Goal: Book appointment/travel/reservation

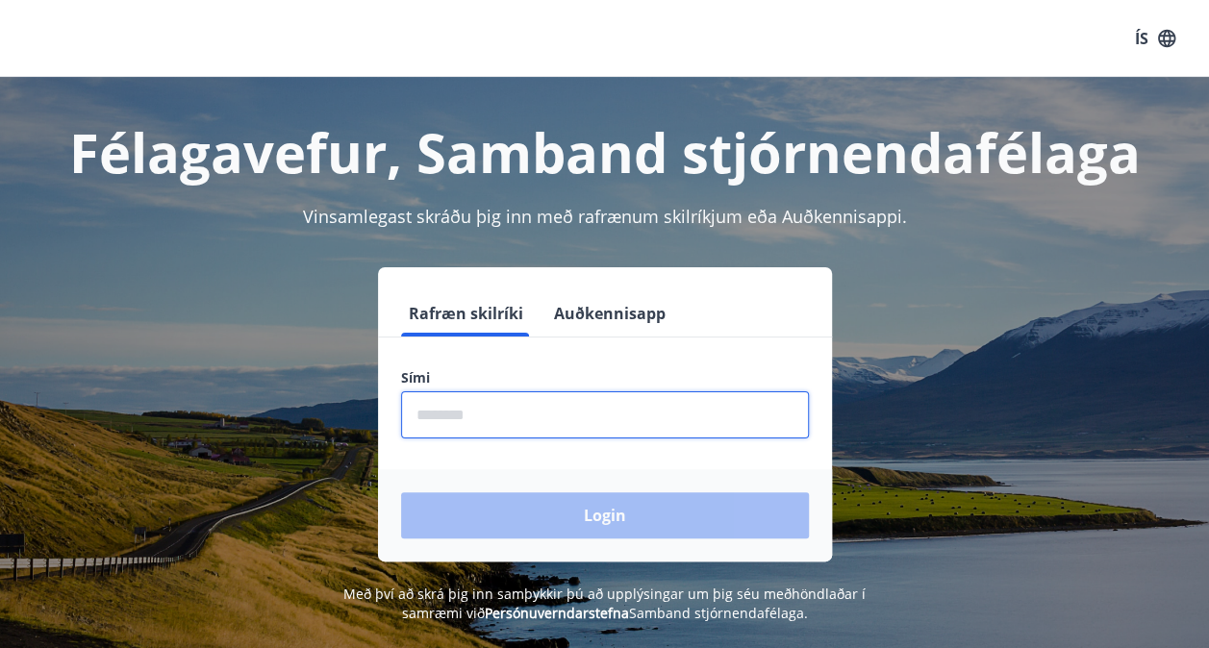
click at [614, 411] on input "phone" at bounding box center [605, 414] width 408 height 47
type input "********"
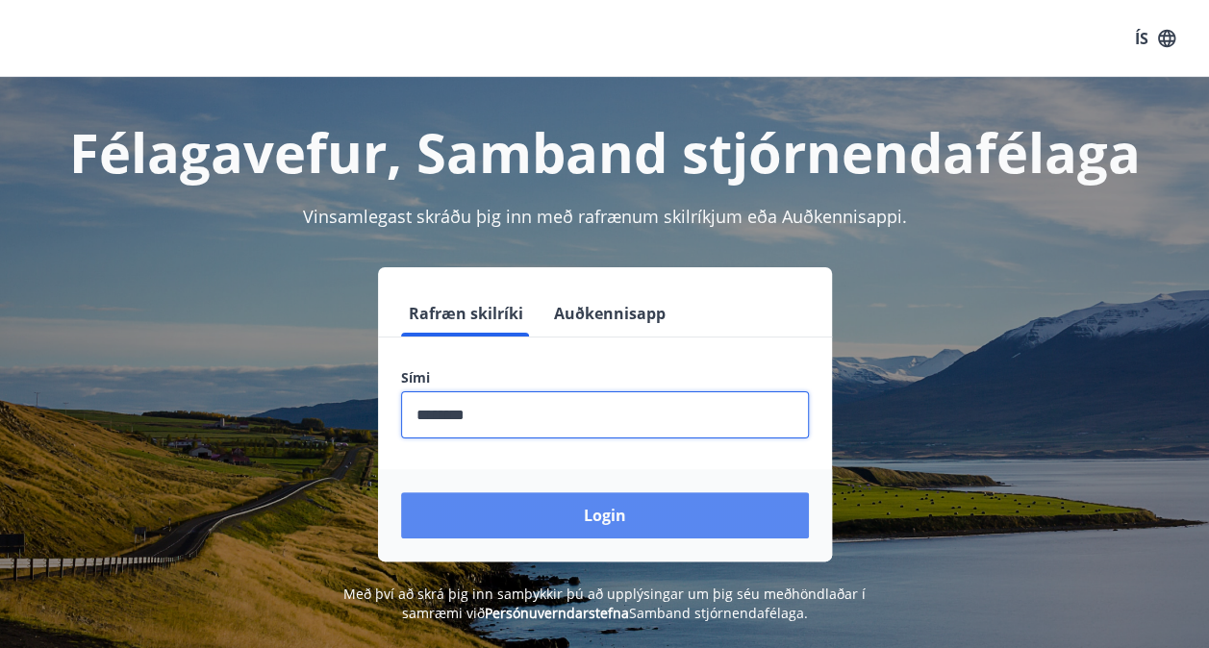
click at [574, 519] on button "Login" at bounding box center [605, 515] width 408 height 46
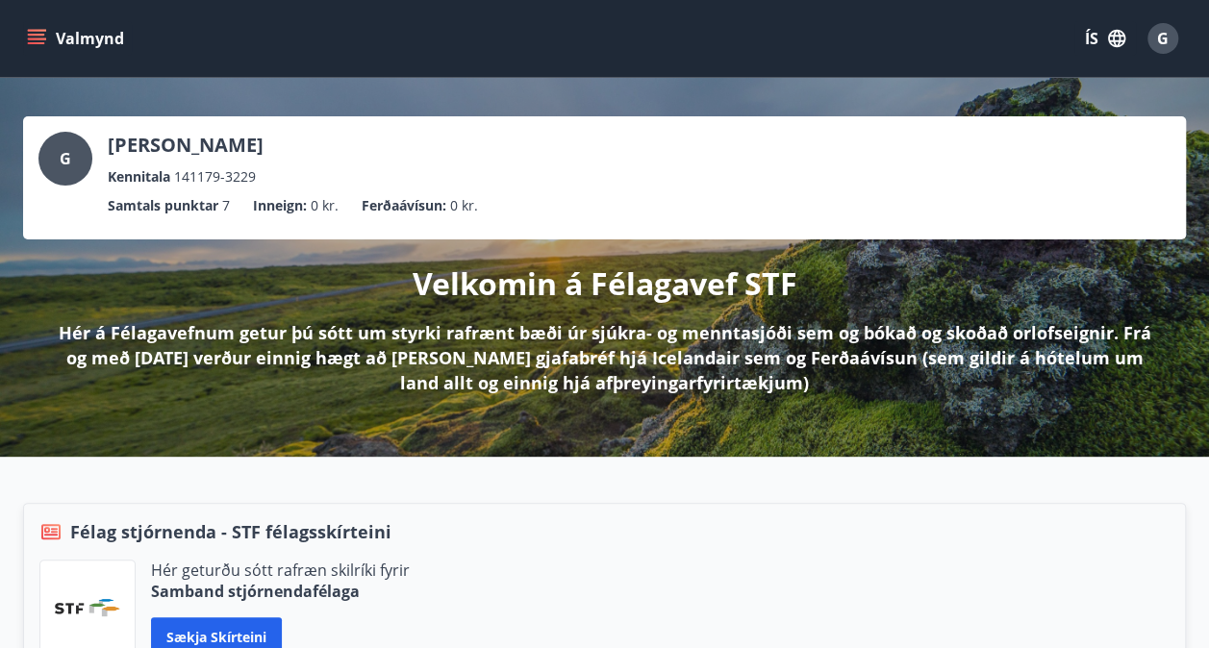
click at [33, 35] on icon "menu" at bounding box center [36, 35] width 17 height 2
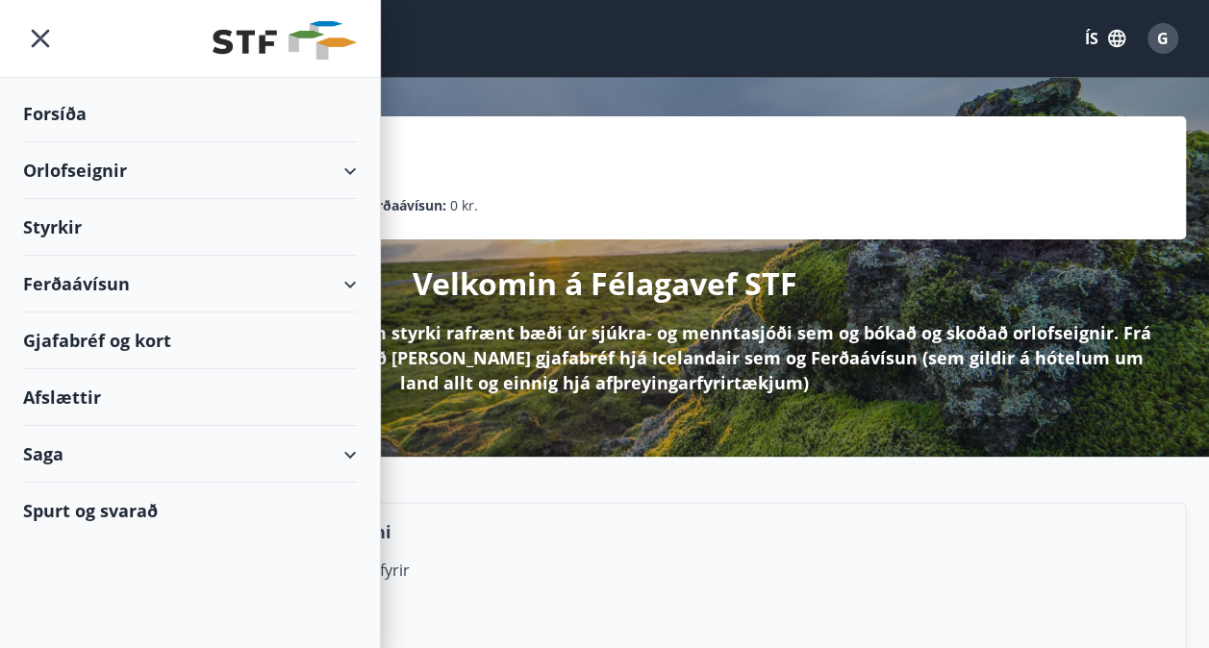
click at [341, 167] on div "Orlofseignir" at bounding box center [190, 170] width 334 height 57
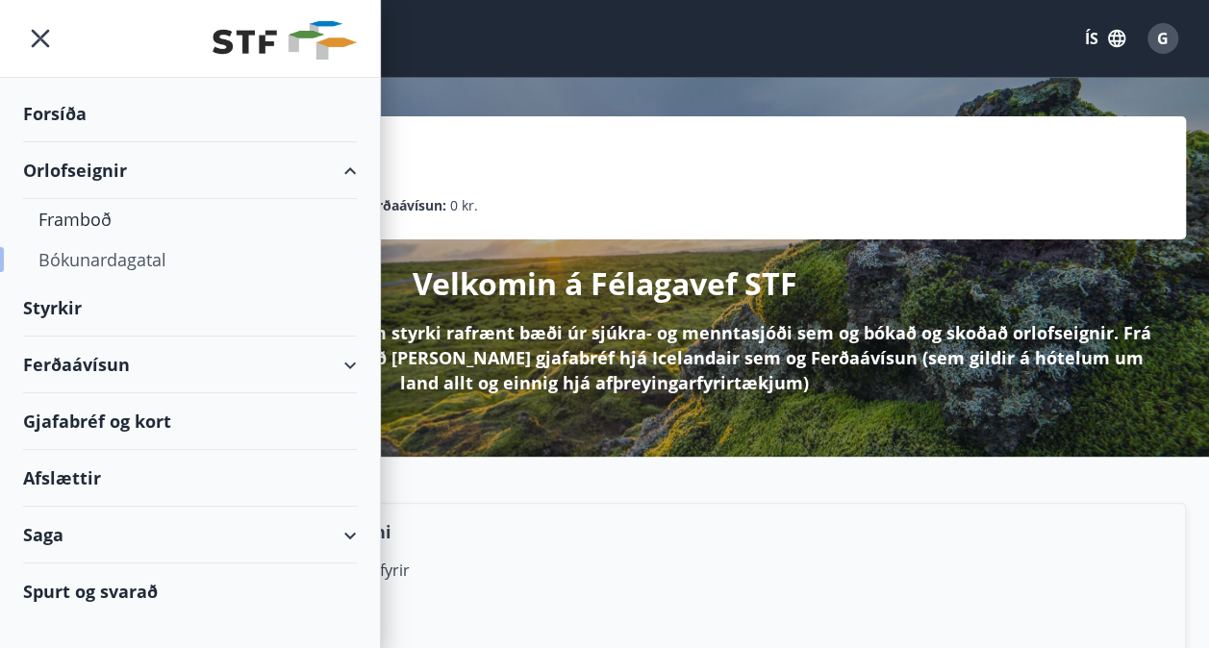
click at [103, 253] on div "Bókunardagatal" at bounding box center [189, 260] width 303 height 40
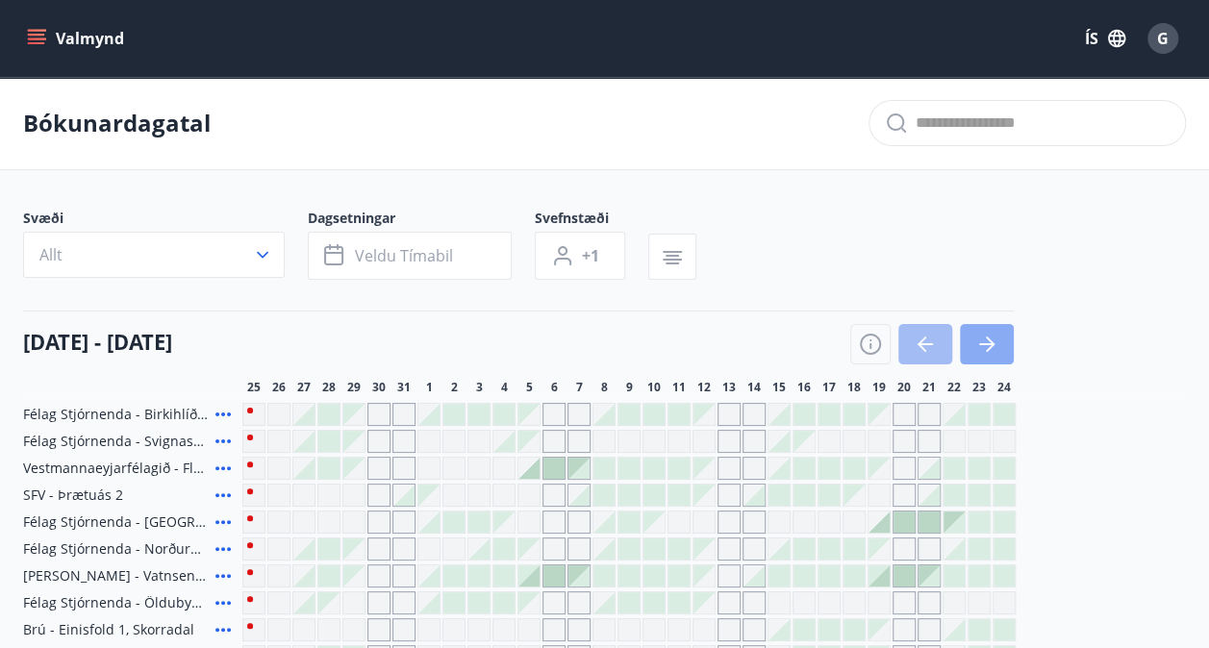
click at [988, 344] on icon "button" at bounding box center [986, 344] width 15 height 2
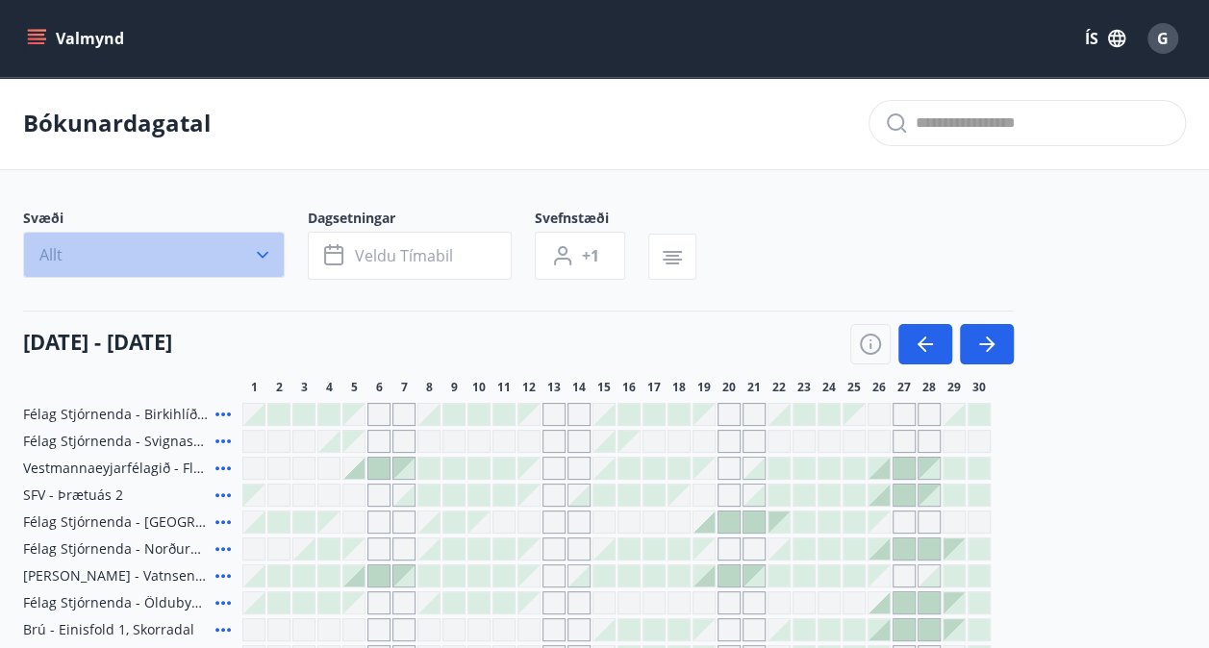
click at [258, 252] on icon "button" at bounding box center [263, 255] width 12 height 7
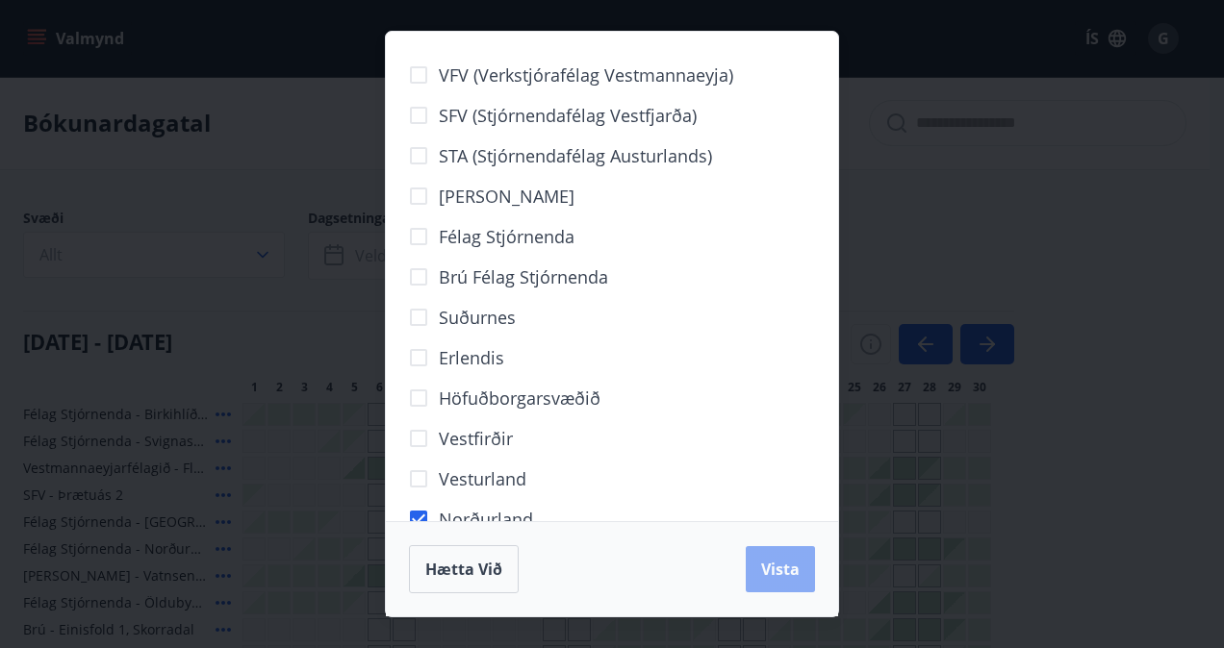
click at [779, 562] on span "Vista" at bounding box center [780, 569] width 38 height 21
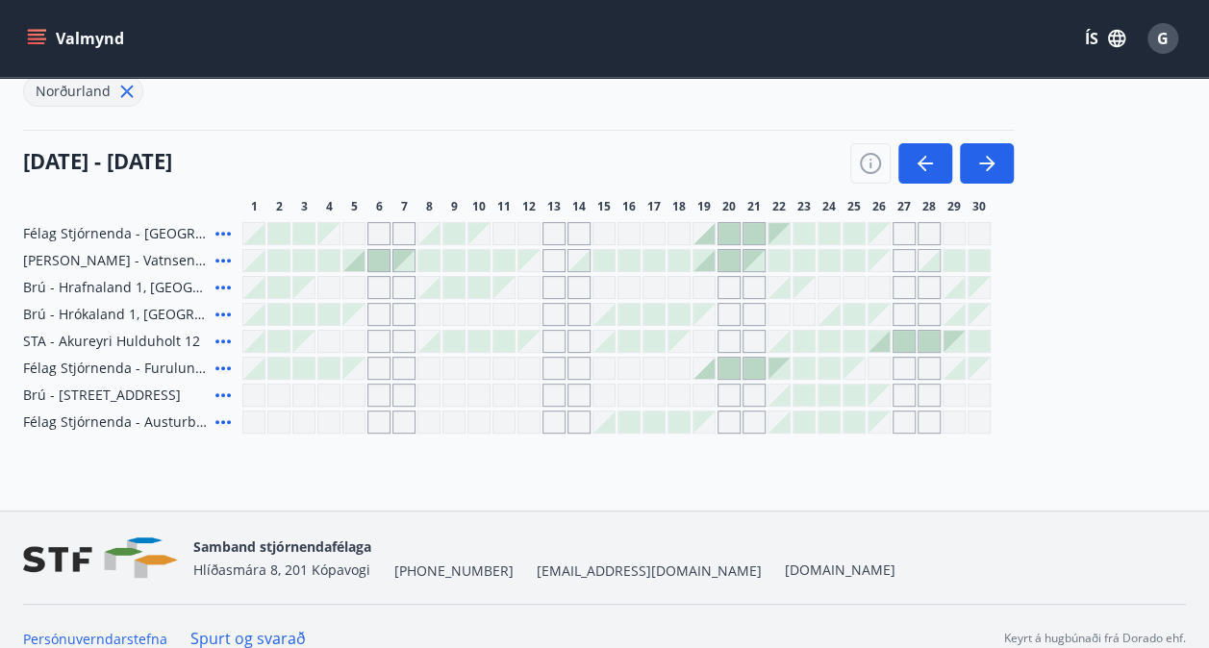
scroll to position [228, 0]
click at [225, 419] on icon at bounding box center [223, 421] width 23 height 23
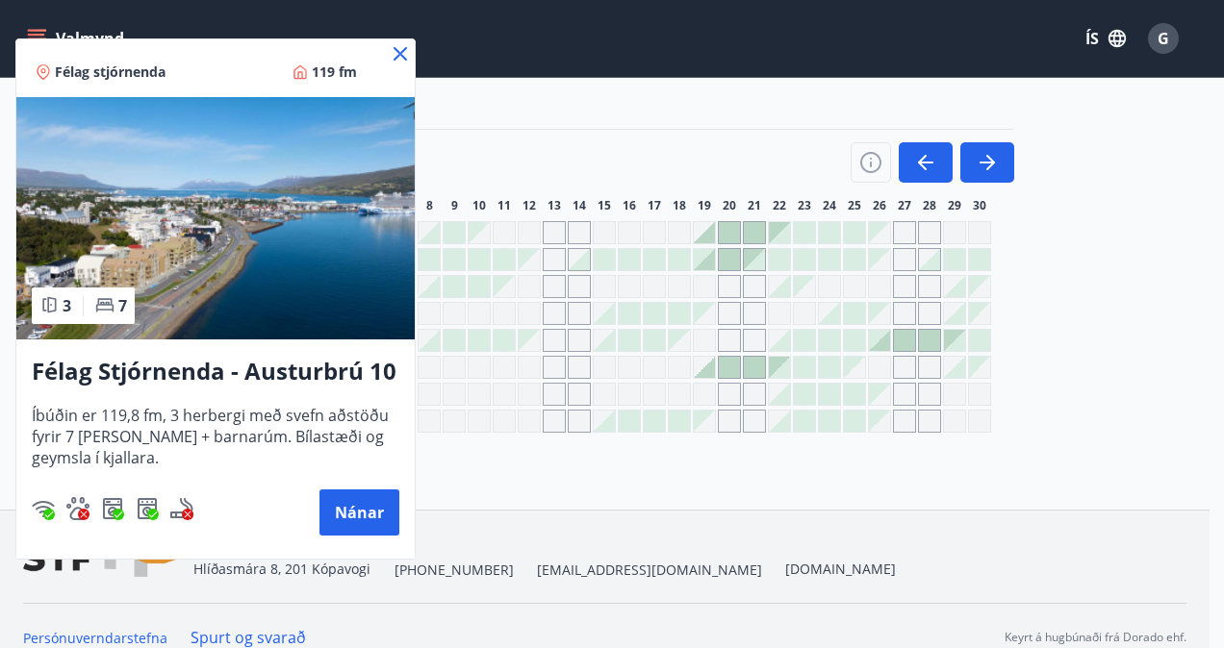
click at [398, 52] on icon at bounding box center [399, 53] width 13 height 13
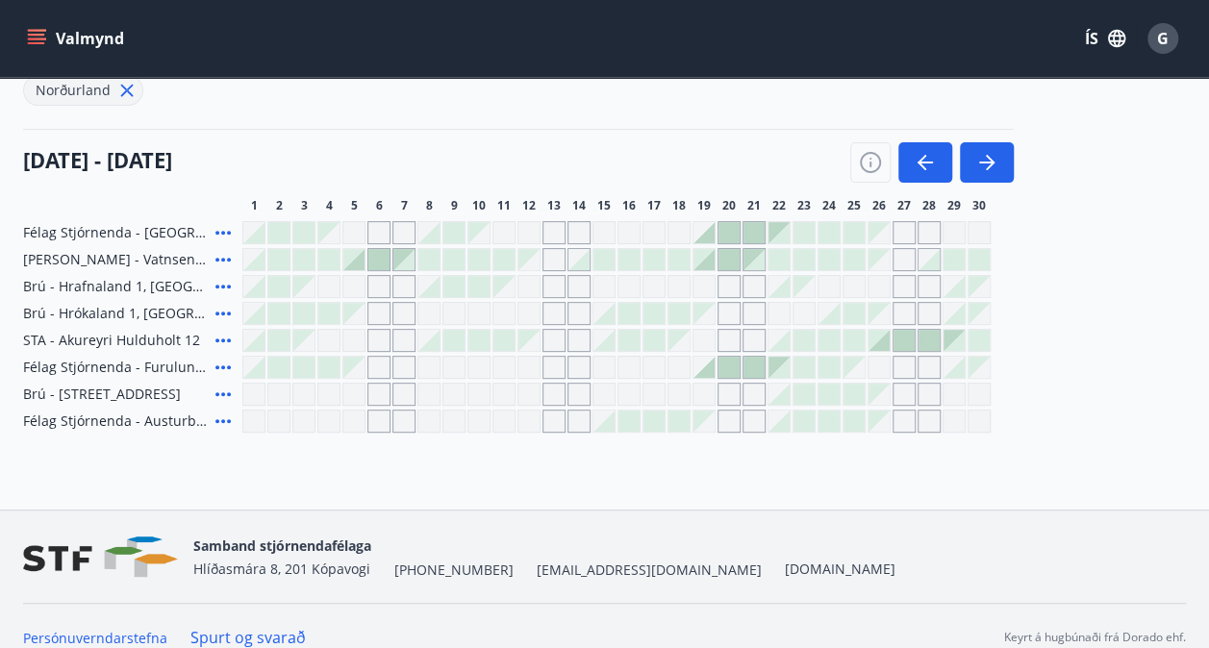
click at [875, 394] on div "Gráir dagar eru ekki bókanlegir" at bounding box center [879, 394] width 21 height 21
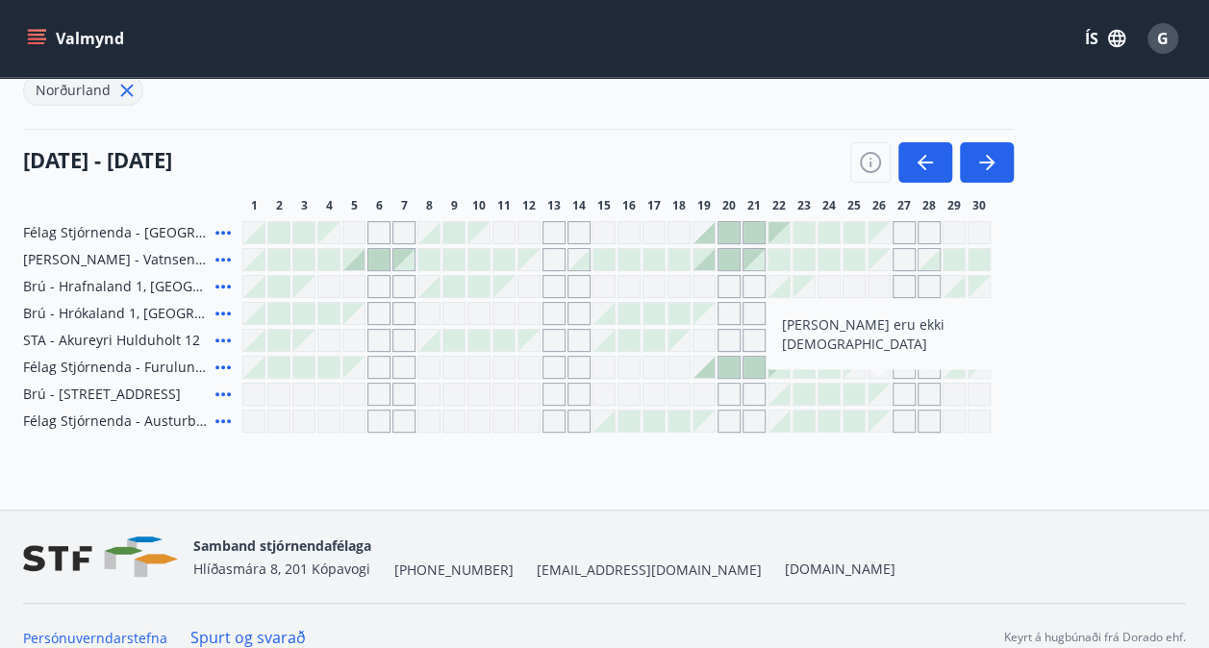
click at [875, 394] on div "Gráir dagar eru ekki bókanlegir" at bounding box center [879, 394] width 21 height 21
click at [997, 454] on div "Bókunardagatal Svæði Val Dagsetningar Veldu tímabil Svefnstæði +1 Hreinsa síu N…" at bounding box center [604, 179] width 1209 height 661
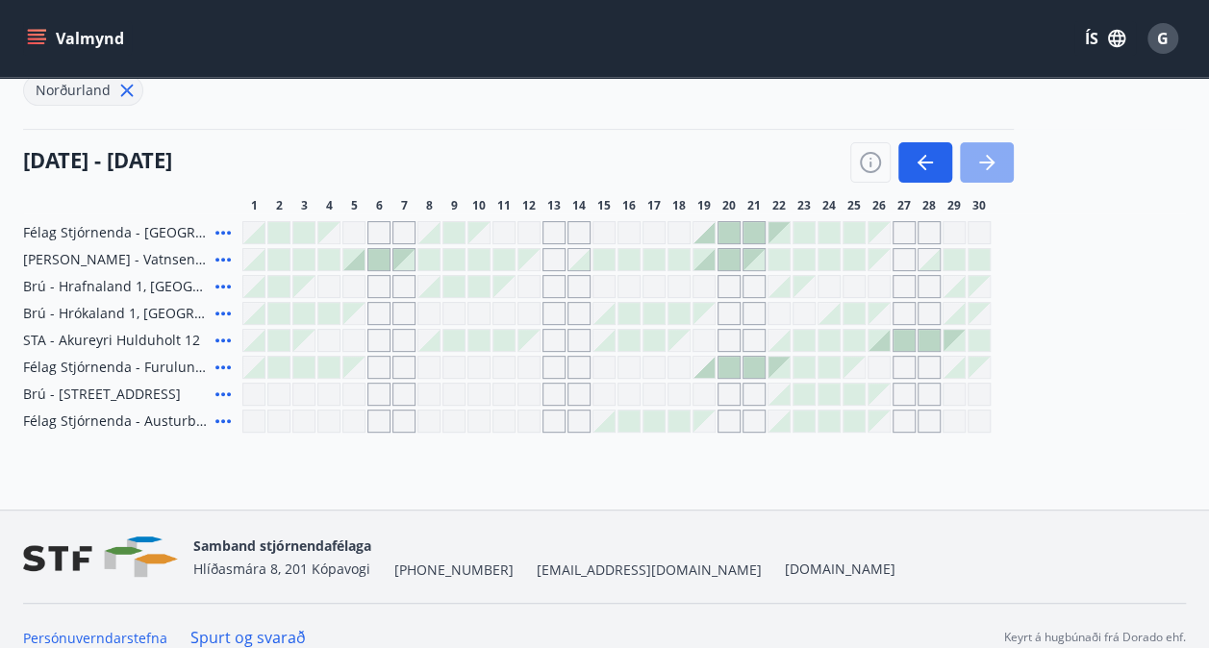
click at [978, 157] on icon "button" at bounding box center [986, 162] width 23 height 23
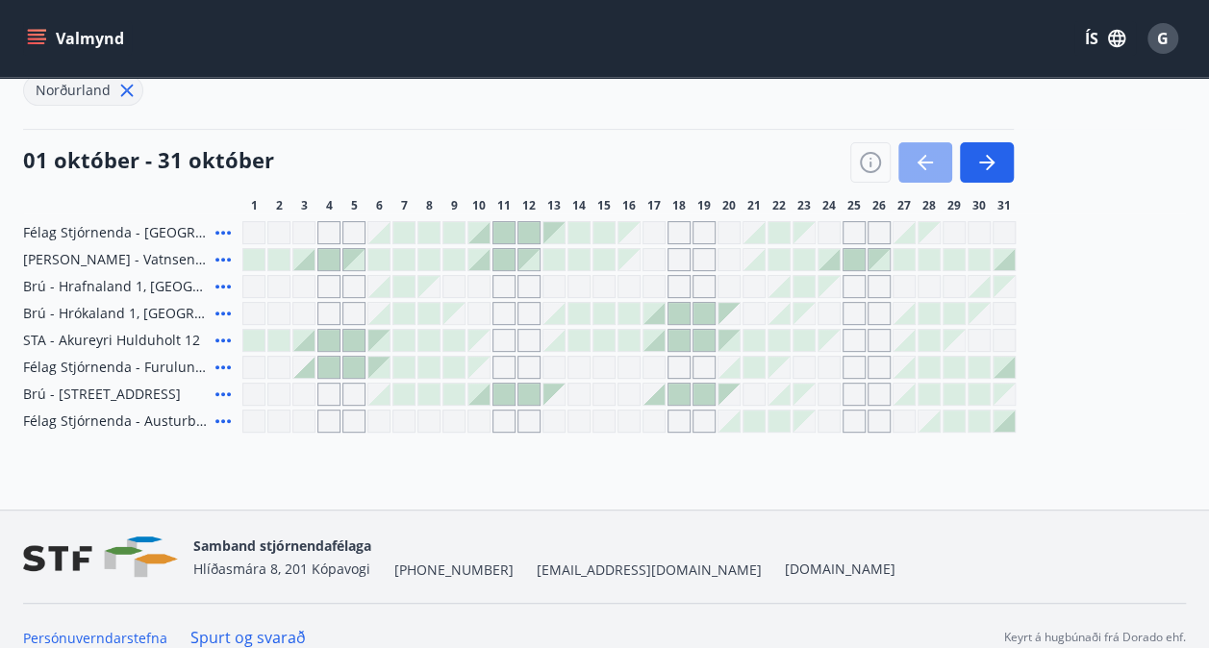
click at [929, 160] on icon "button" at bounding box center [925, 162] width 23 height 23
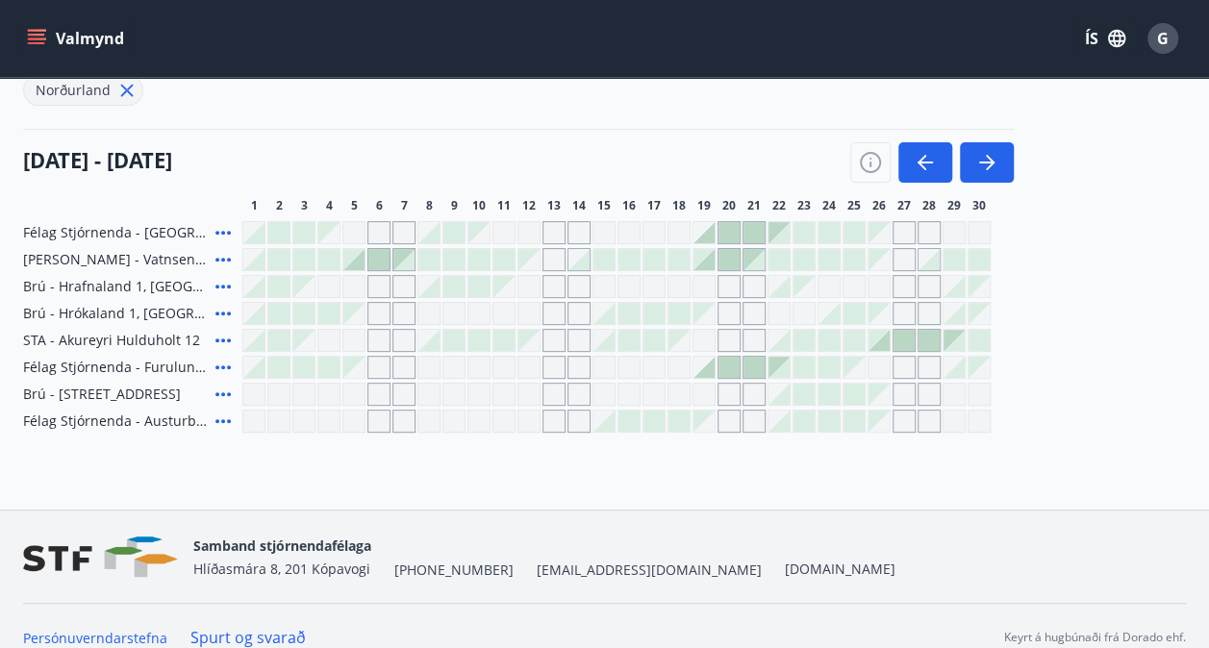
click at [872, 339] on div at bounding box center [879, 340] width 21 height 21
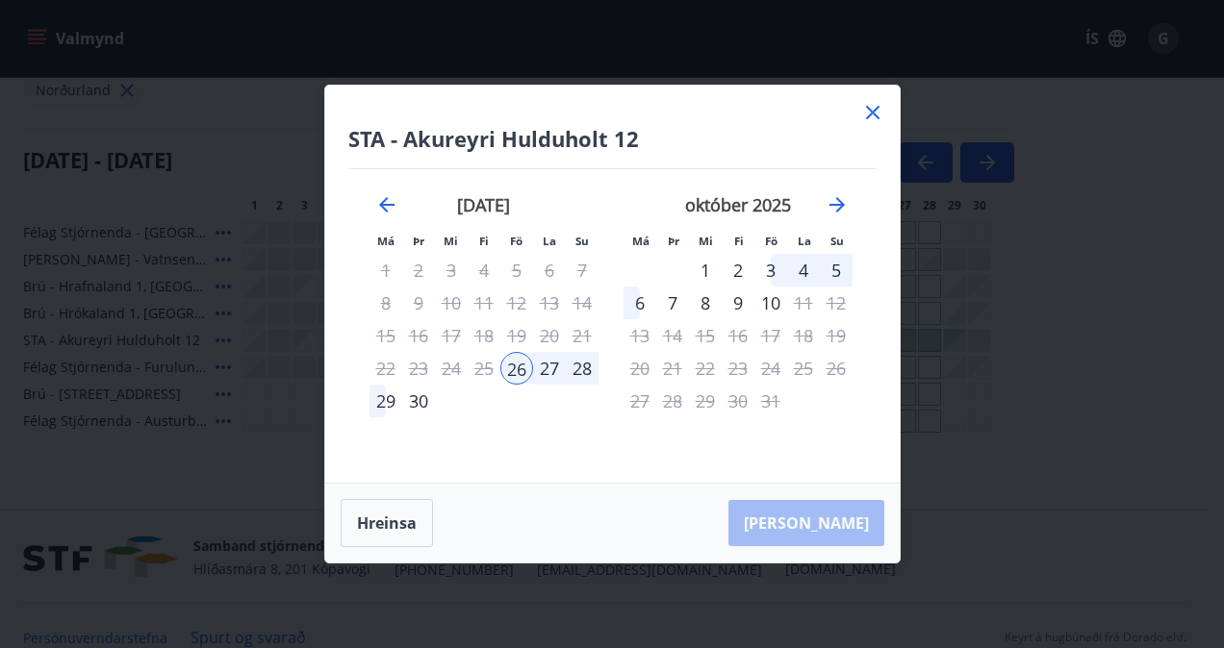
click at [579, 365] on div "28" at bounding box center [582, 368] width 33 height 33
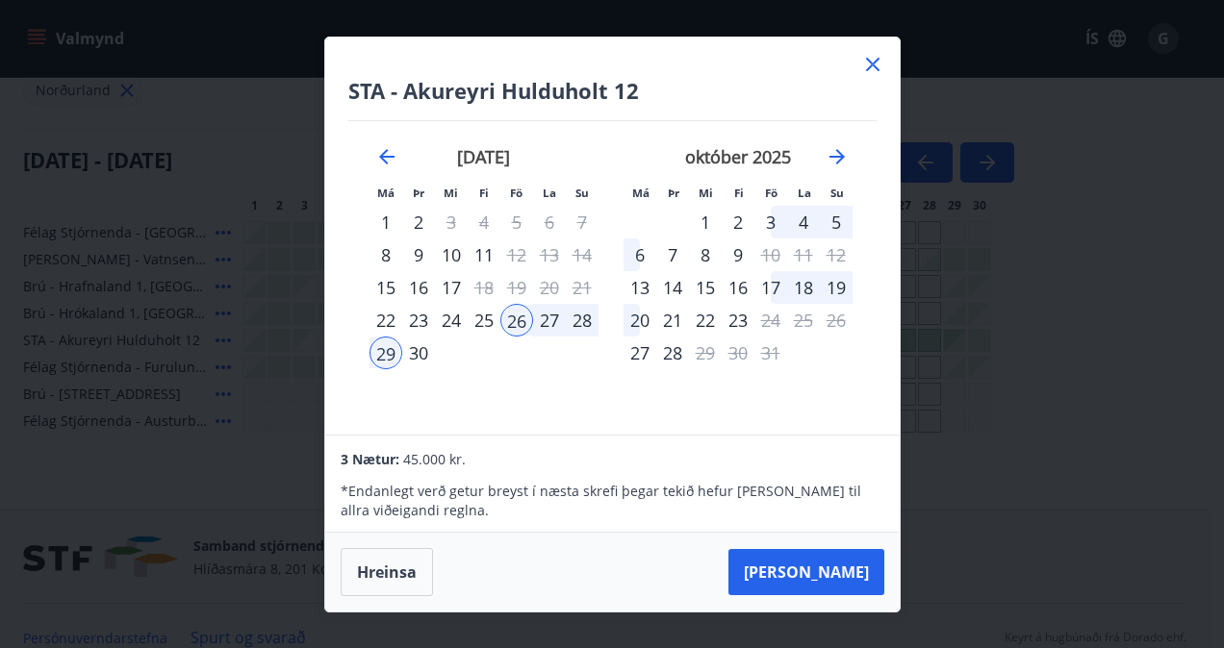
click at [456, 319] on div "24" at bounding box center [451, 320] width 33 height 33
click at [517, 319] on div "26" at bounding box center [516, 320] width 33 height 33
click at [581, 322] on div "28" at bounding box center [582, 320] width 33 height 33
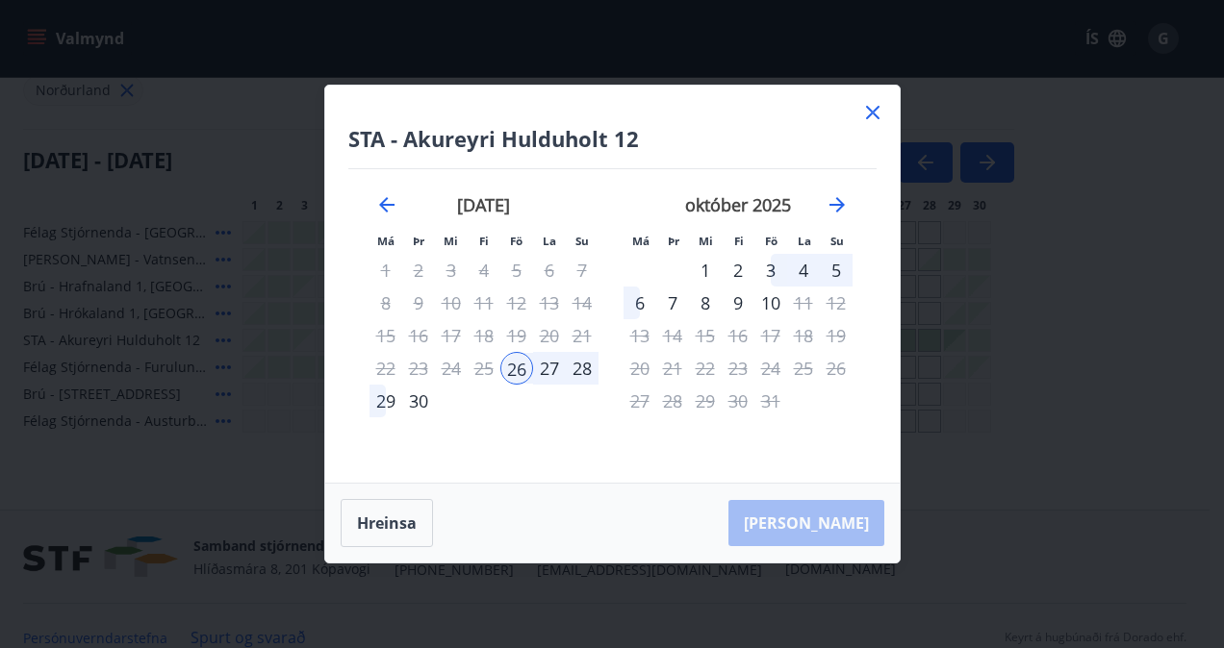
click at [870, 121] on icon at bounding box center [872, 112] width 23 height 23
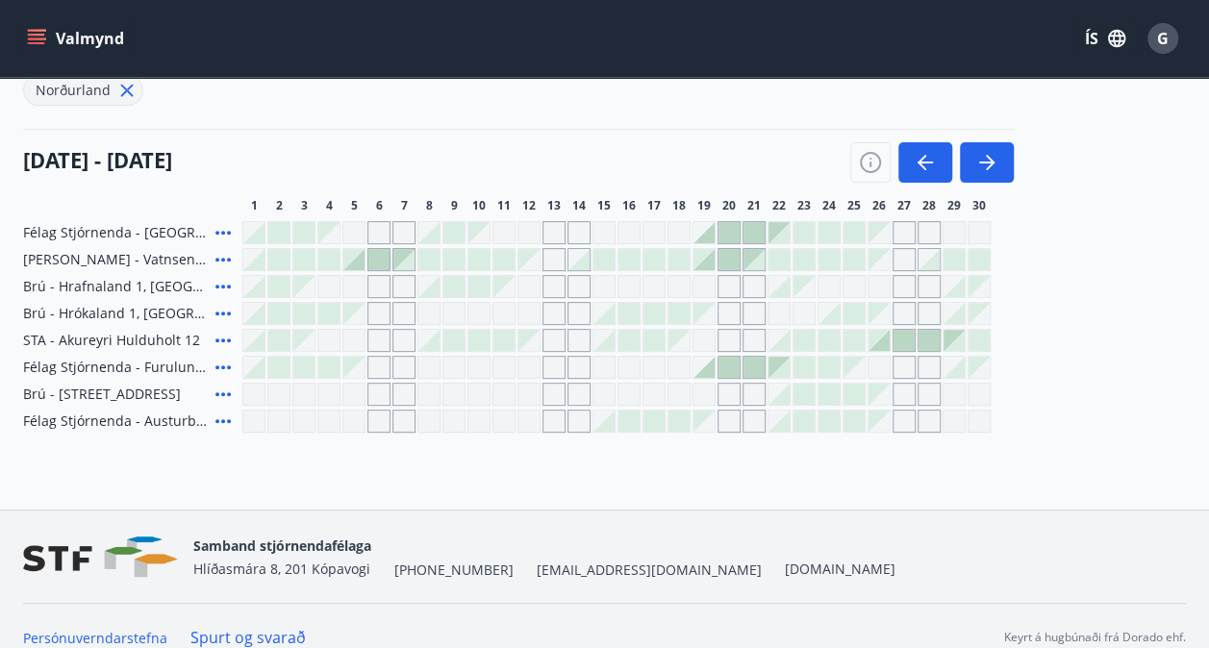
click at [224, 336] on icon at bounding box center [223, 340] width 23 height 23
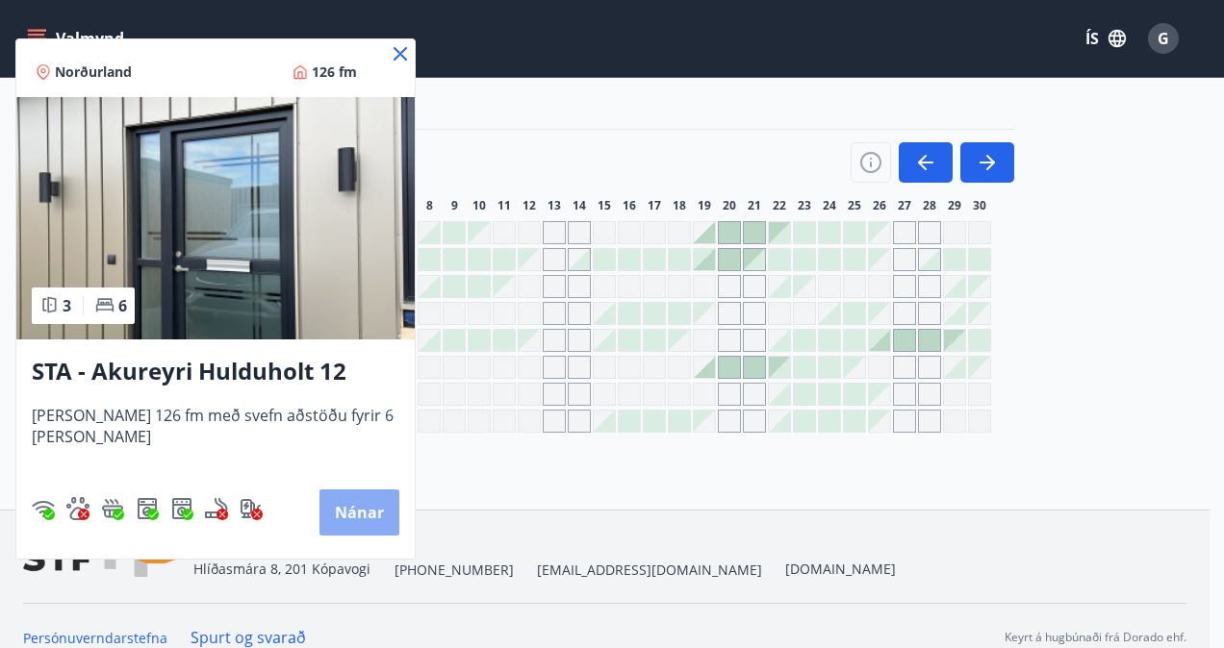
click at [341, 514] on button "Nánar" at bounding box center [359, 513] width 80 height 46
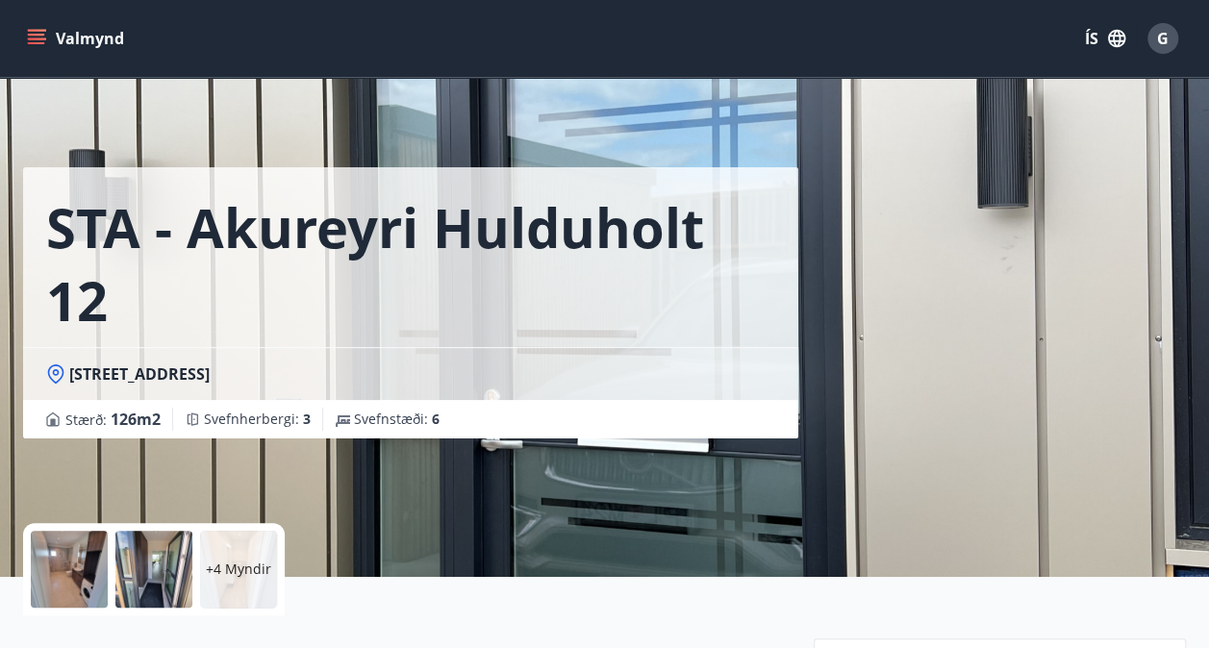
click at [160, 561] on div at bounding box center [153, 569] width 77 height 77
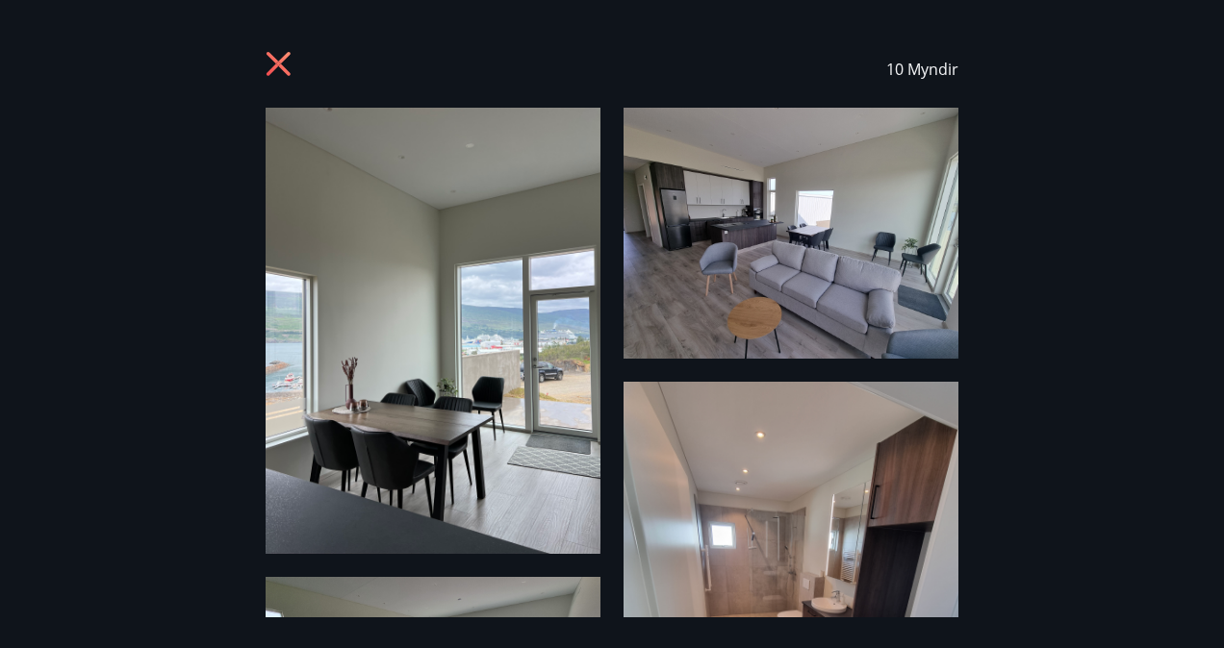
click at [285, 61] on icon at bounding box center [280, 66] width 31 height 31
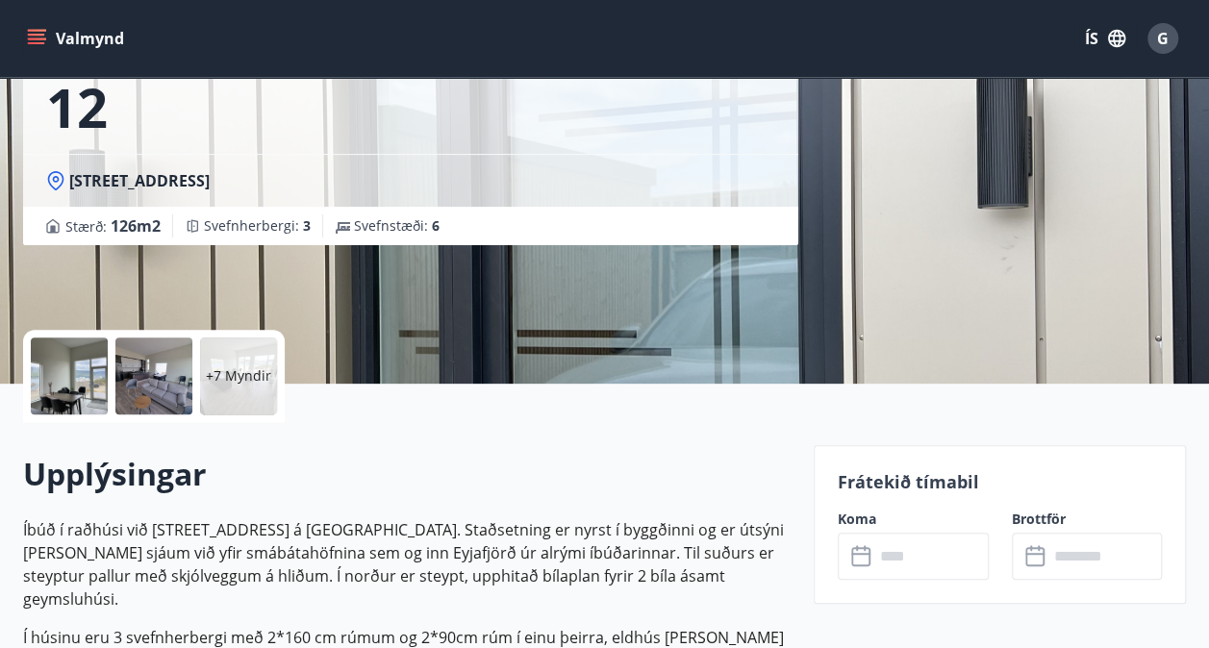
scroll to position [77, 0]
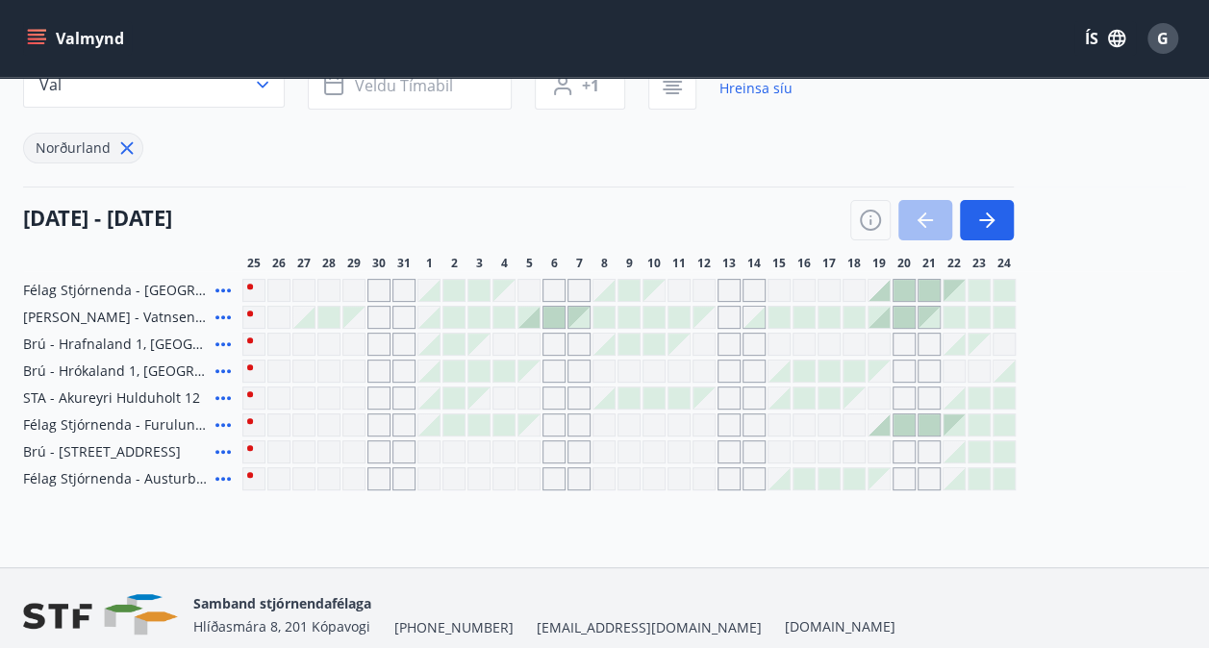
scroll to position [184, 0]
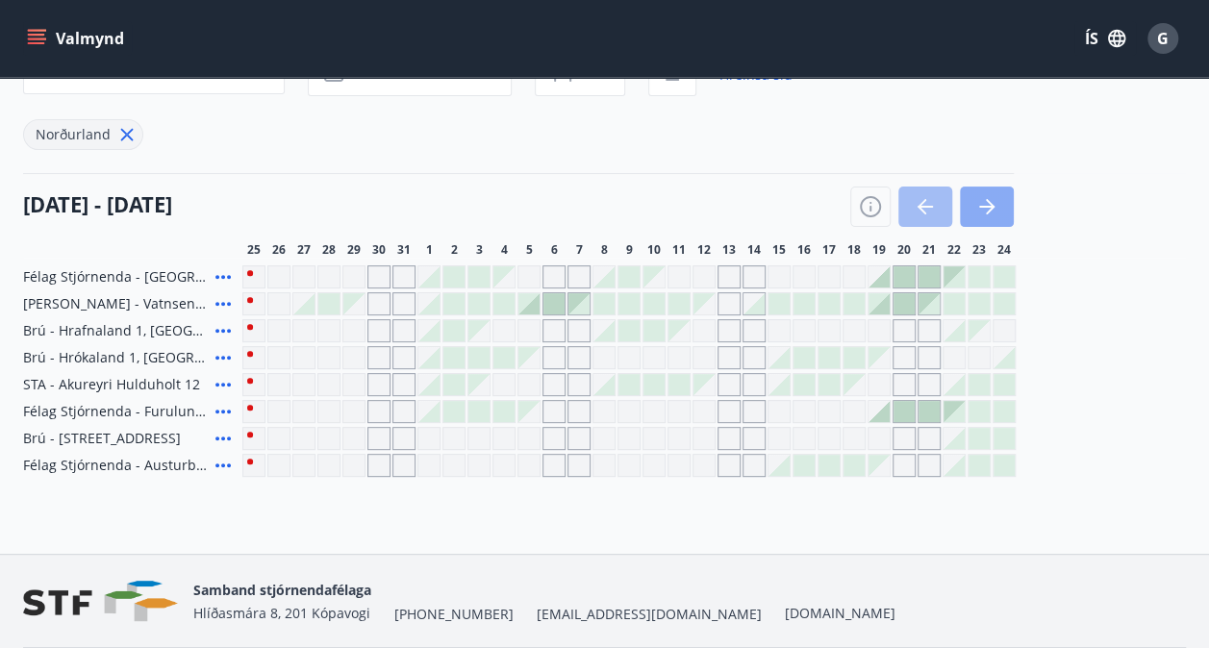
click at [987, 193] on button "button" at bounding box center [987, 207] width 54 height 40
